Goal: Navigation & Orientation: Find specific page/section

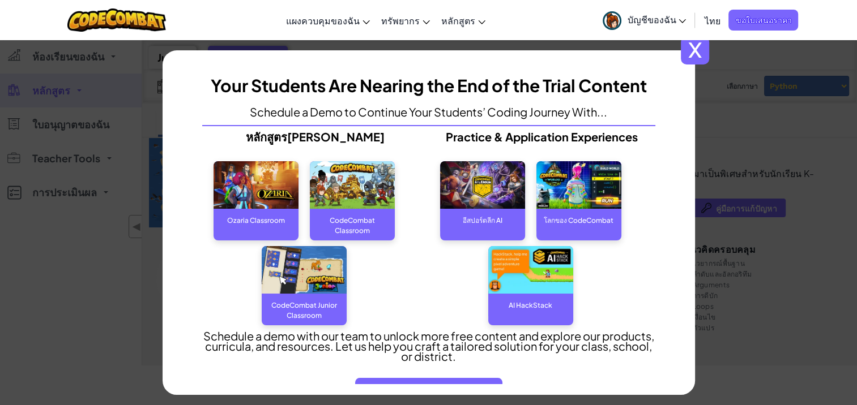
click at [700, 52] on span "x" at bounding box center [695, 50] width 28 height 28
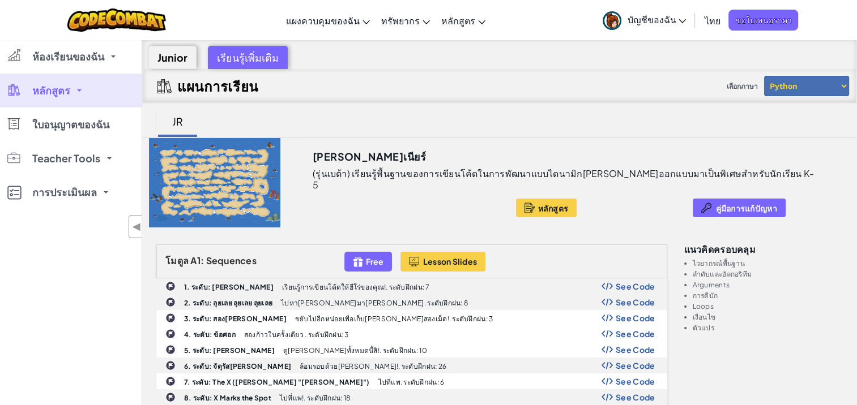
click at [699, 58] on span "x" at bounding box center [695, 50] width 28 height 28
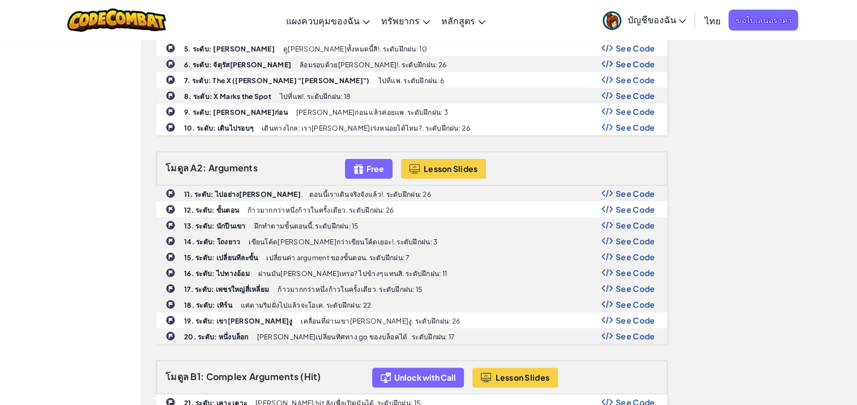
scroll to position [151, 0]
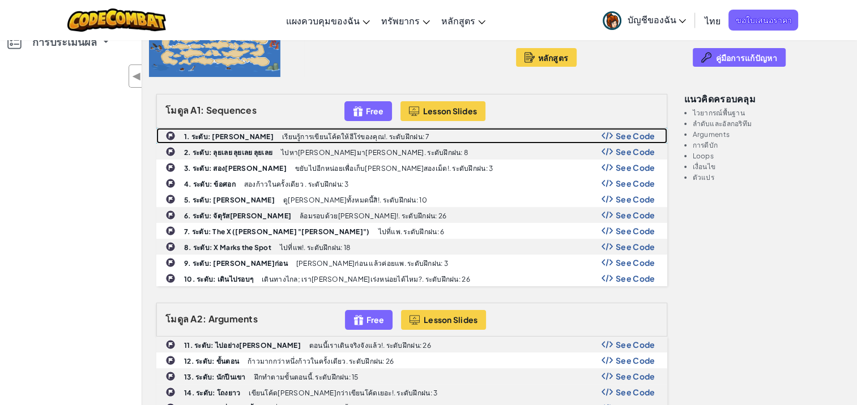
click at [211, 132] on b "1. ระดับ: [PERSON_NAME]" at bounding box center [228, 136] width 89 height 8
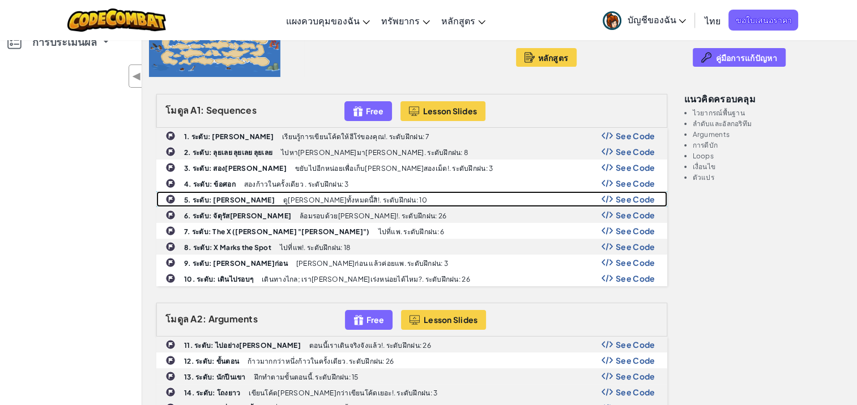
click at [226, 196] on b "5. ระดับ: [PERSON_NAME]" at bounding box center [229, 200] width 91 height 8
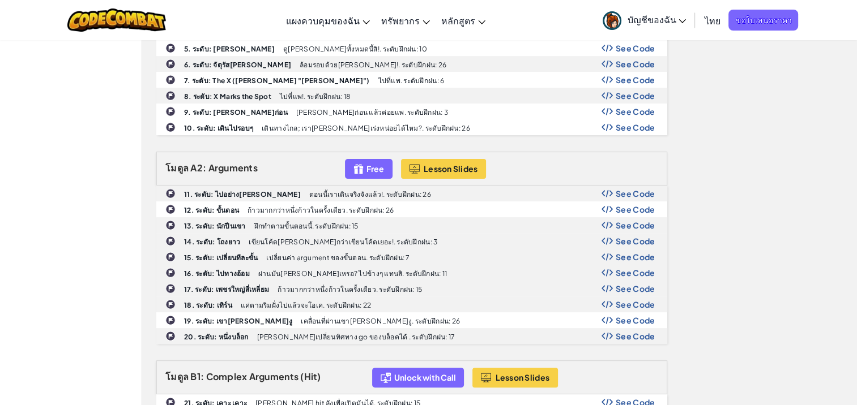
click at [684, 20] on icon at bounding box center [681, 21] width 7 height 4
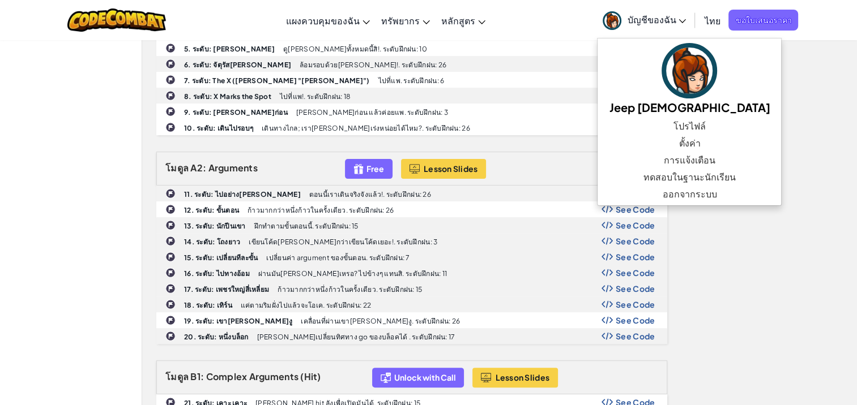
click at [684, 20] on icon at bounding box center [681, 21] width 7 height 4
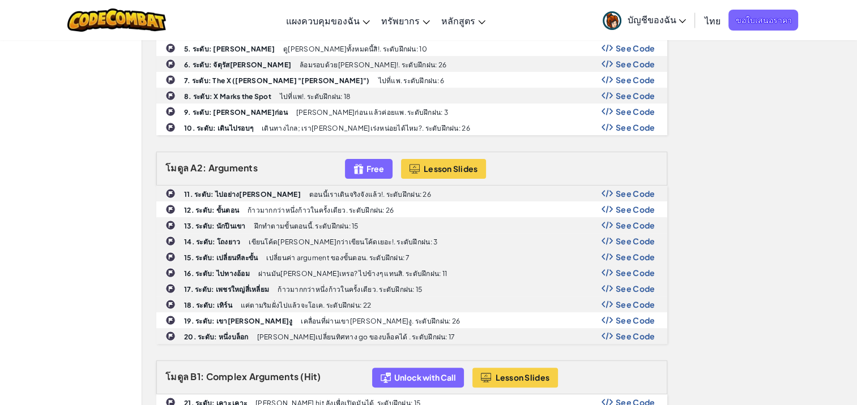
click at [684, 20] on icon at bounding box center [681, 21] width 7 height 4
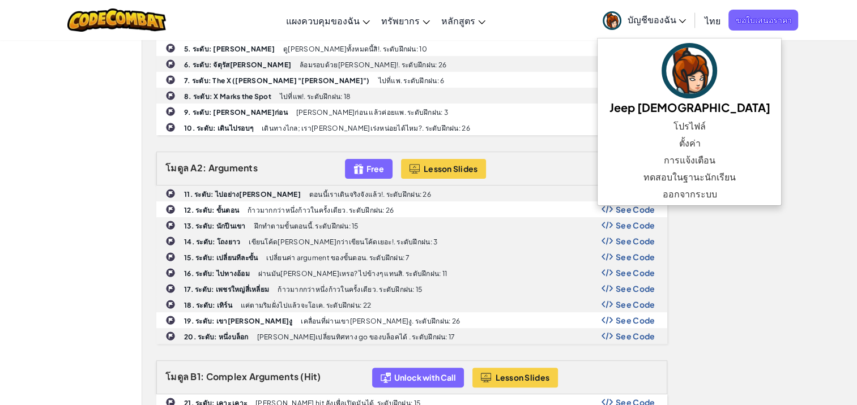
click at [684, 20] on icon at bounding box center [681, 21] width 7 height 4
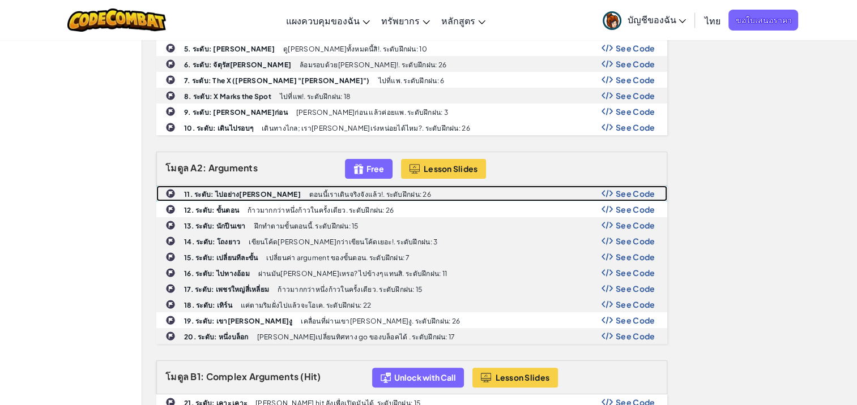
click at [251, 190] on b "11. ระดับ: ไปอย่าง[PERSON_NAME]" at bounding box center [242, 194] width 117 height 8
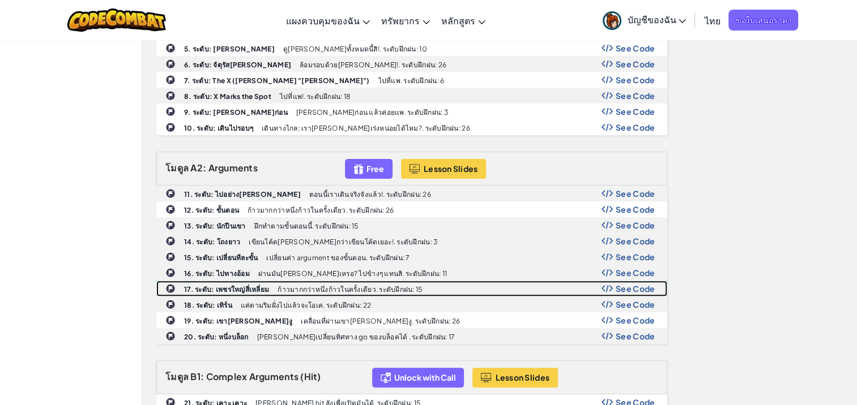
click at [234, 285] on b "17. ระดับ: เพชรใหญ่สี่เหลี่ยม" at bounding box center [226, 289] width 85 height 8
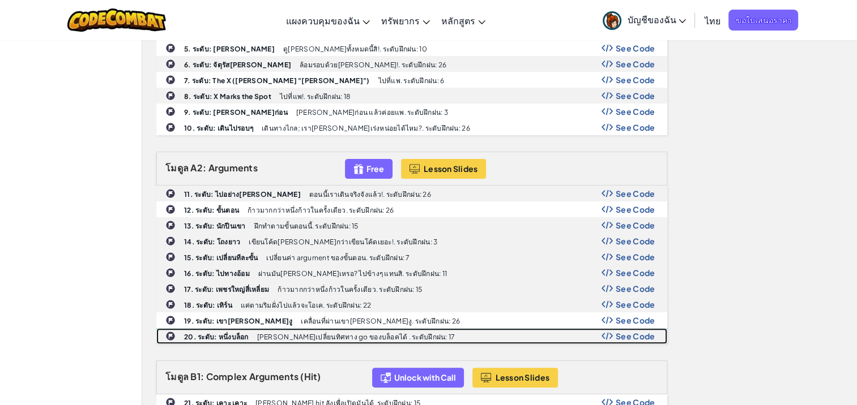
click at [323, 333] on p "[PERSON_NAME]เปลี่ยนทิศทาง go ของบล็อคได้ . ระดับฝึกฝน: 17" at bounding box center [356, 336] width 198 height 7
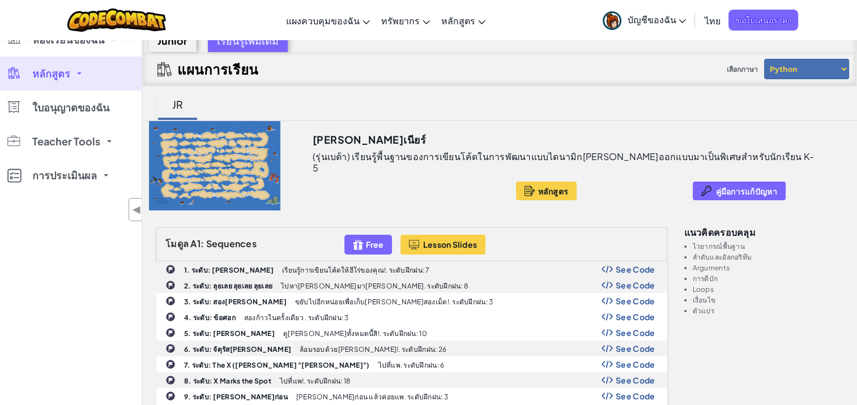
scroll to position [0, 0]
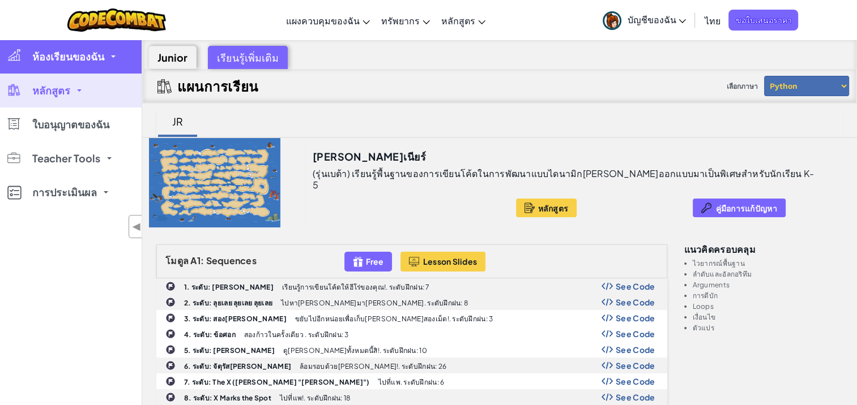
click at [115, 57] on span at bounding box center [113, 56] width 5 height 2
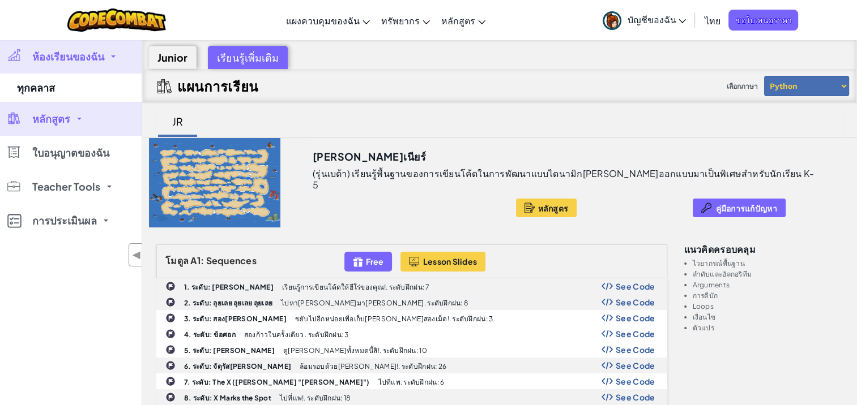
click at [115, 57] on span at bounding box center [113, 56] width 5 height 2
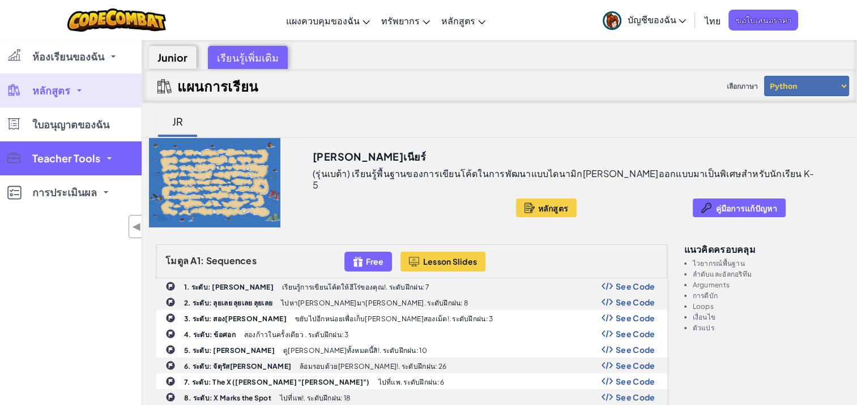
click at [111, 156] on link "Teacher Tools" at bounding box center [71, 159] width 142 height 34
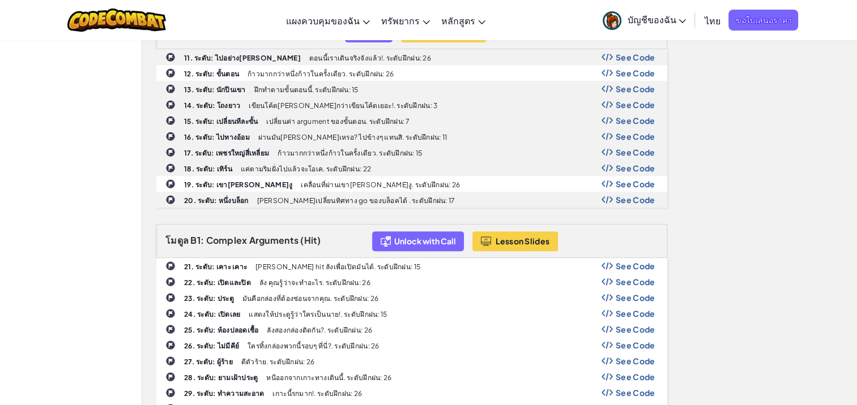
scroll to position [608, 0]
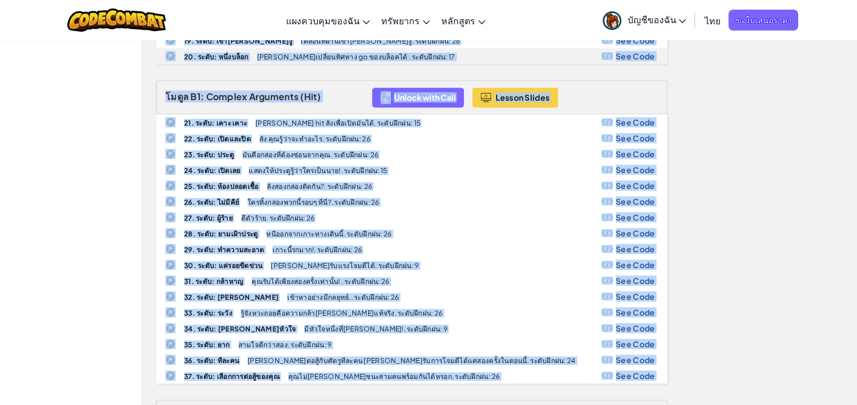
drag, startPoint x: 652, startPoint y: 101, endPoint x: 711, endPoint y: 430, distance: 334.2
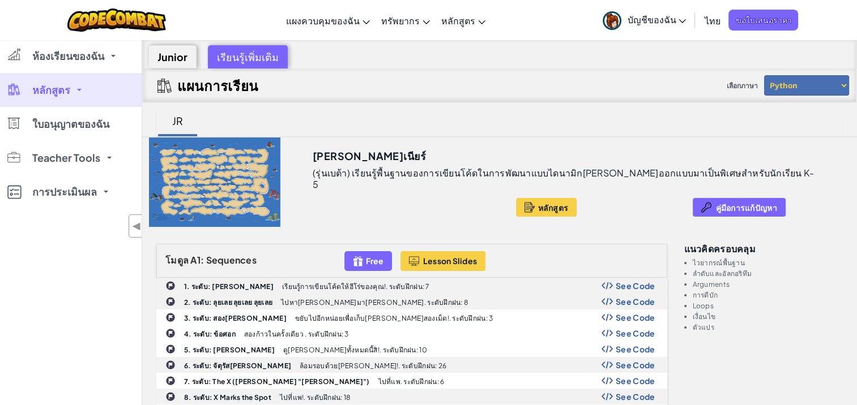
scroll to position [0, 0]
click at [175, 58] on div "Junior" at bounding box center [172, 57] width 48 height 23
click at [252, 63] on div "เรียนรู้เพิ่มเติม" at bounding box center [248, 57] width 80 height 23
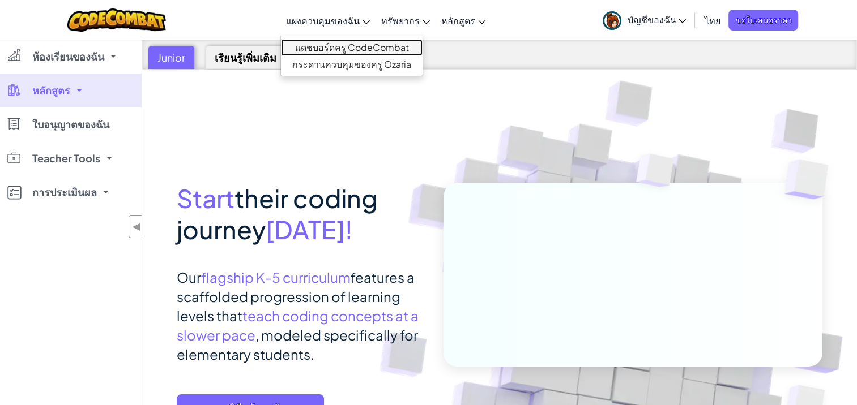
click at [361, 46] on link "แดชบอร์ดครู CodeCombat" at bounding box center [352, 47] width 142 height 17
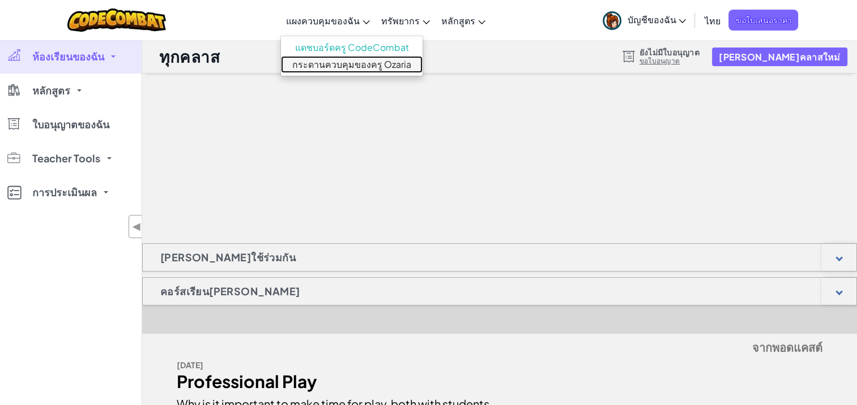
click at [344, 69] on link "กระดานควบคุมของครู Ozaria" at bounding box center [352, 64] width 142 height 17
